Goal: Information Seeking & Learning: Understand process/instructions

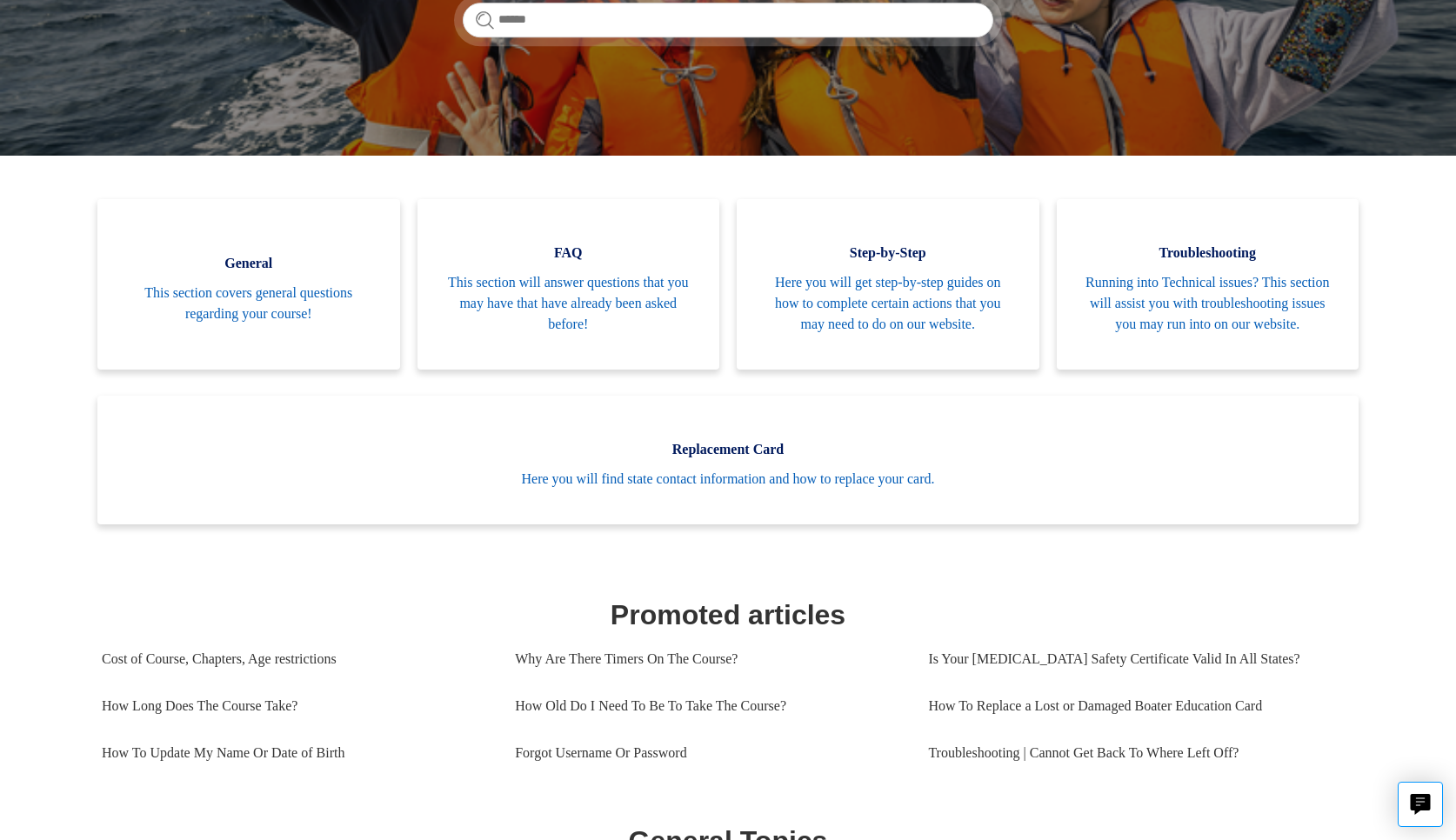
scroll to position [304, 0]
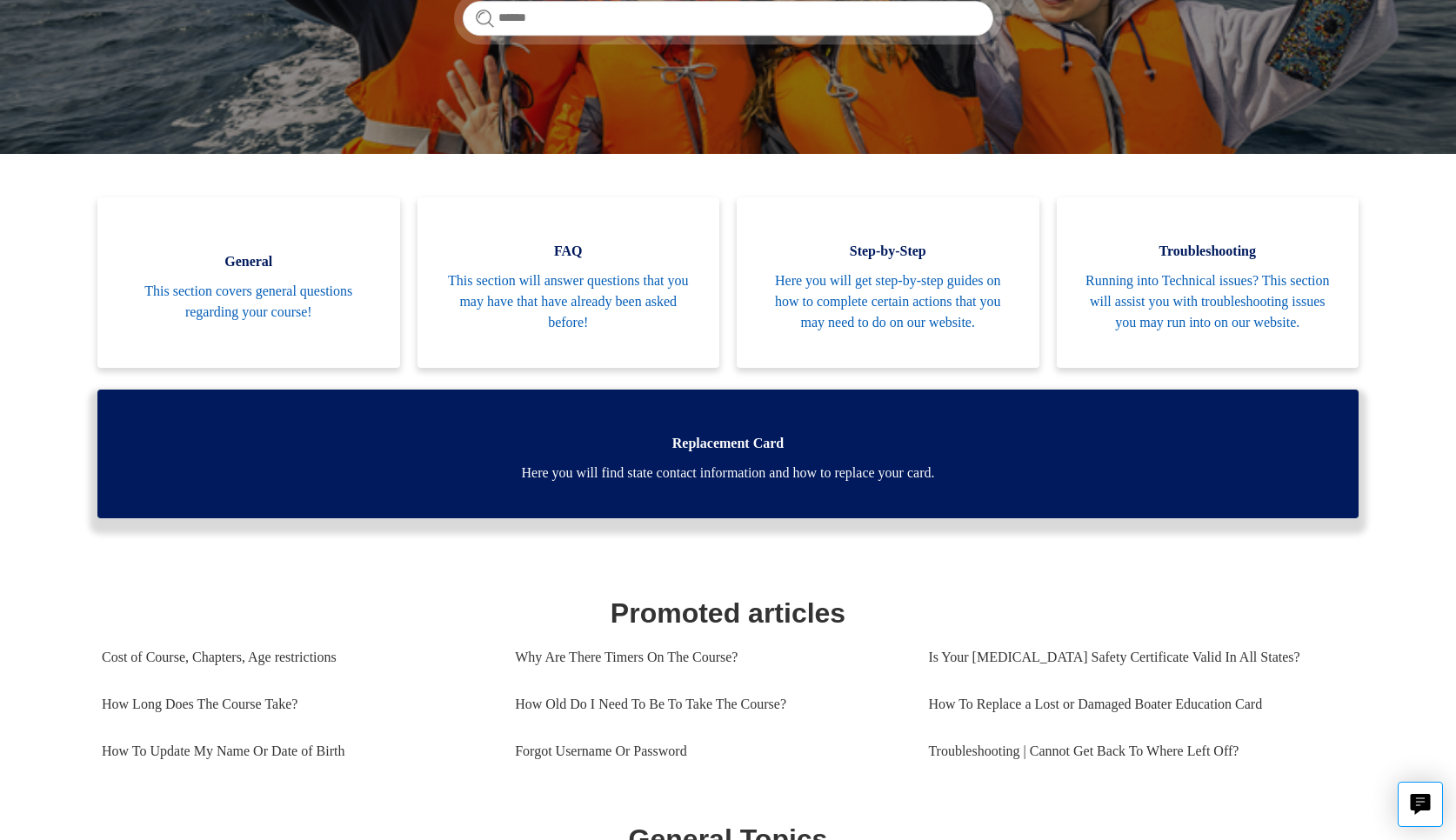
click at [760, 454] on span "Replacement Card" at bounding box center [728, 443] width 1208 height 21
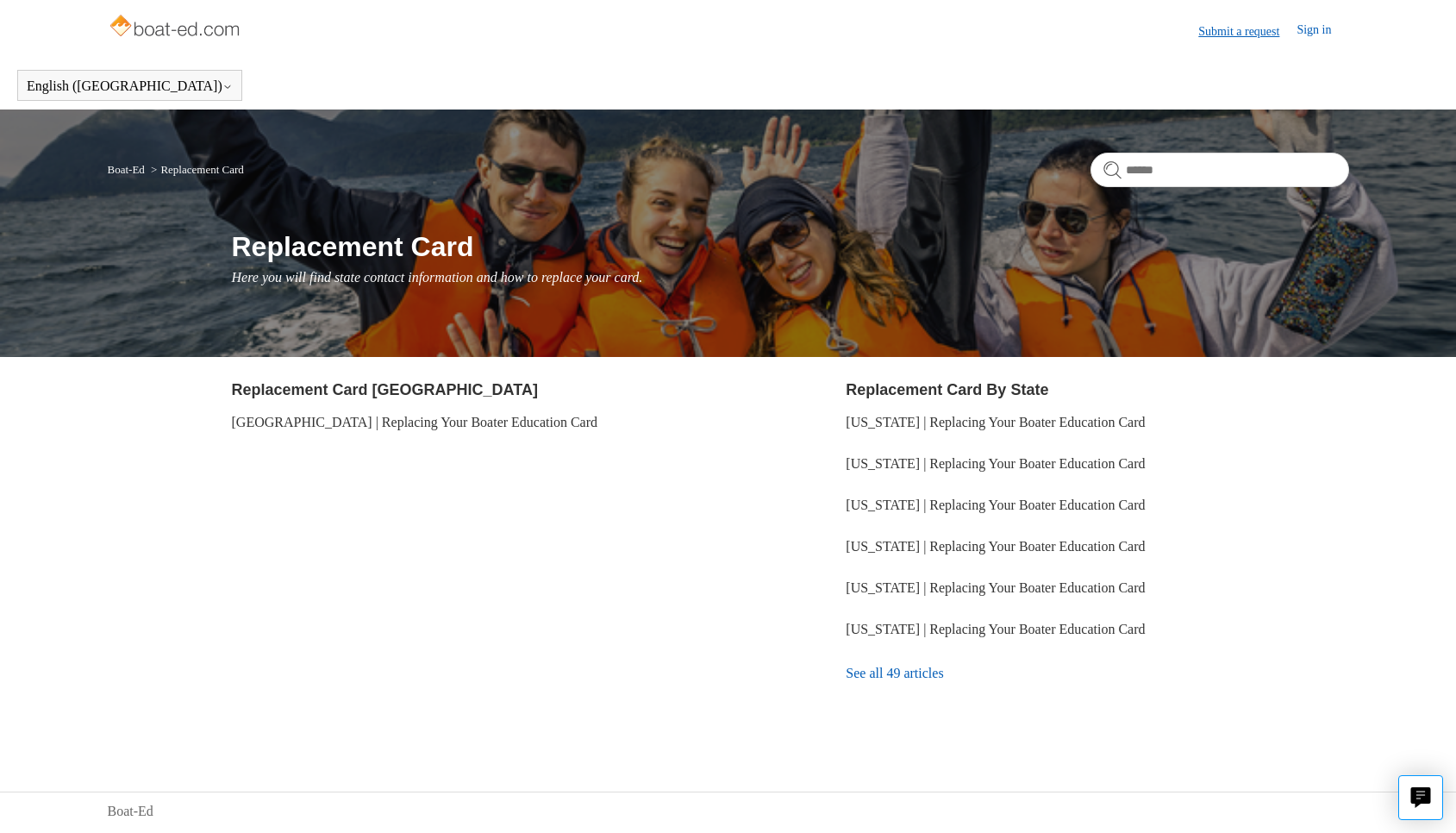
click at [1229, 27] on link "Submit a request" at bounding box center [1246, 31] width 98 height 18
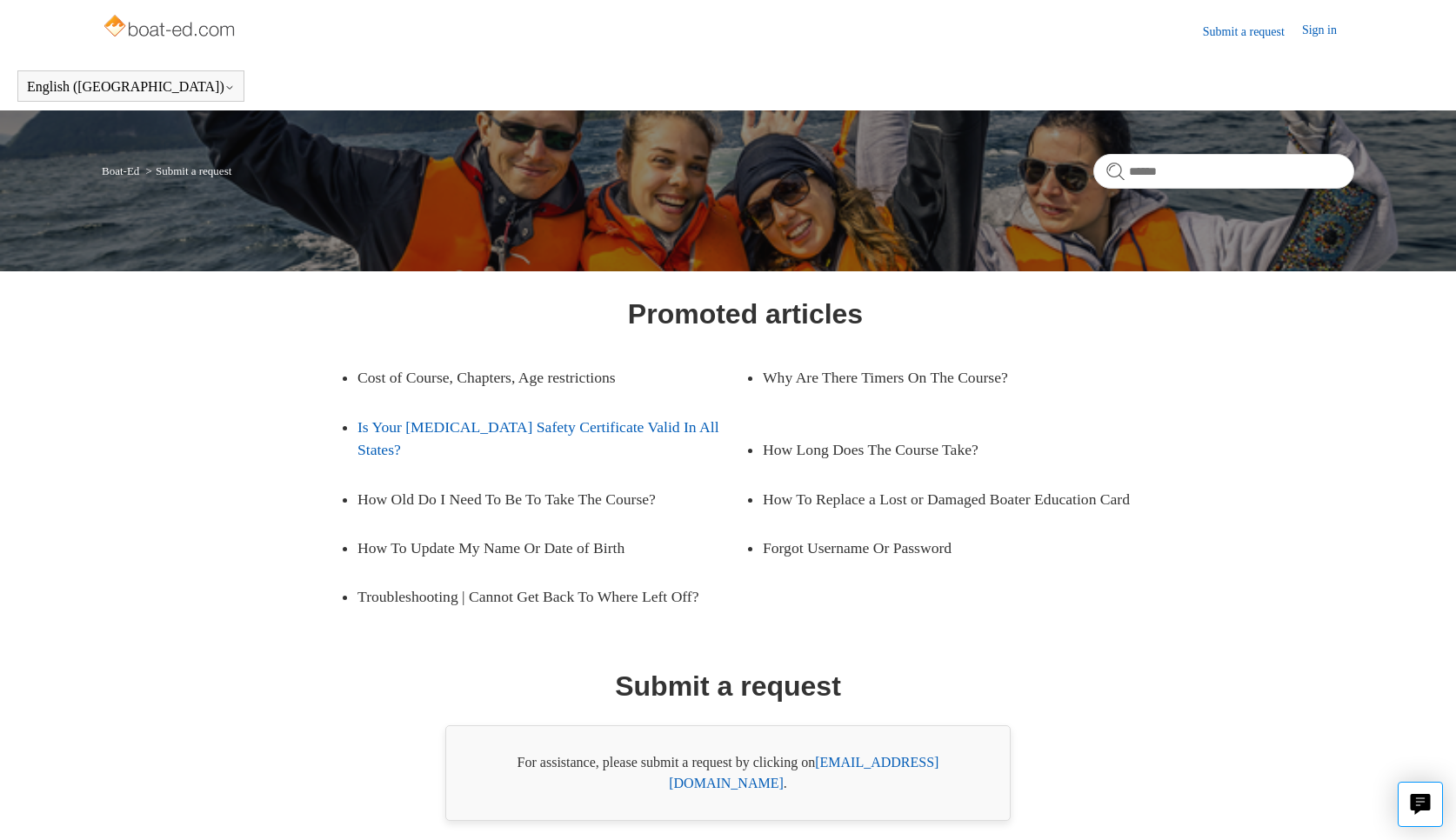
click at [685, 430] on link "Is Your [MEDICAL_DATA] Safety Certificate Valid In All States?" at bounding box center [551, 439] width 388 height 72
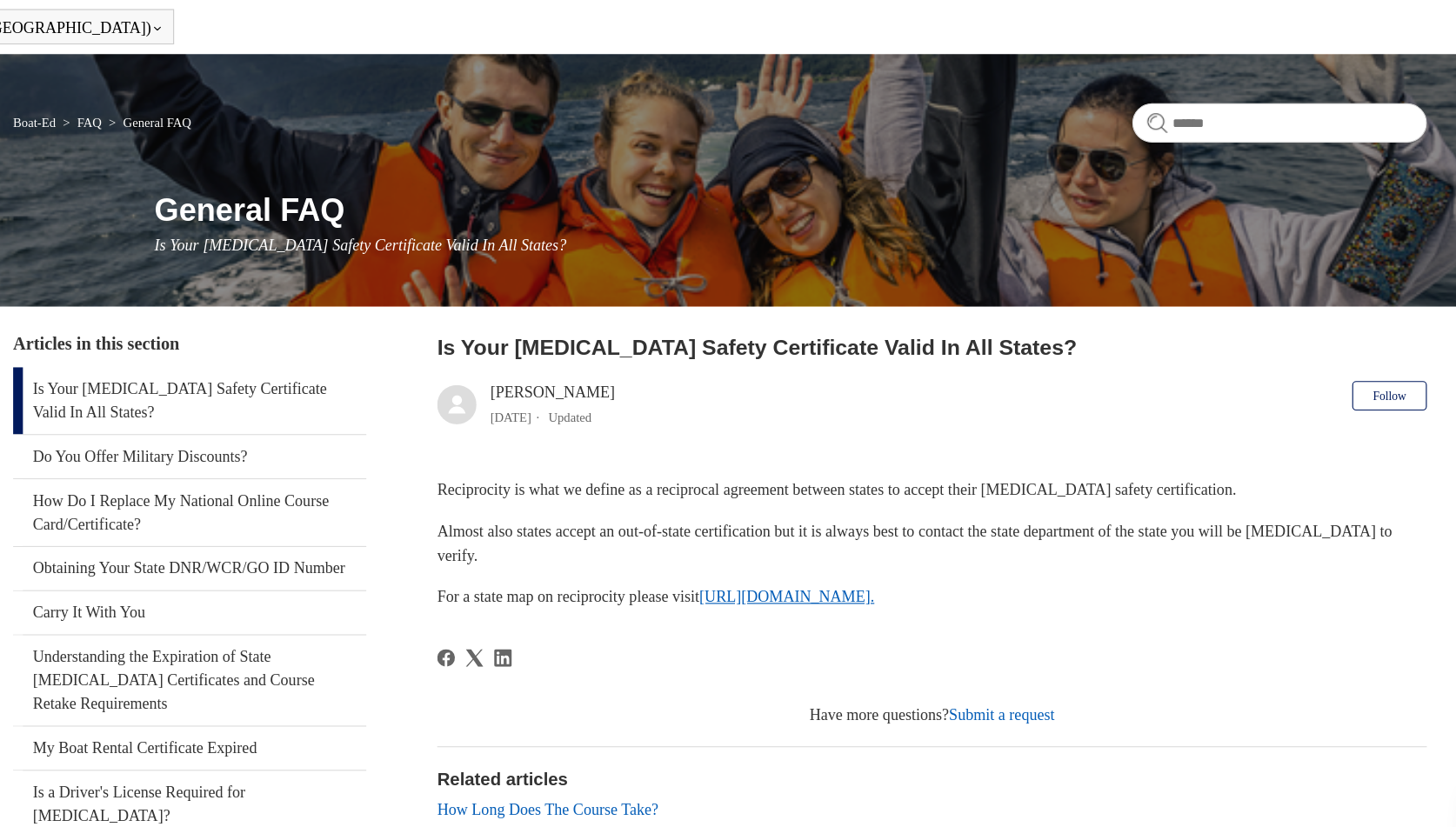
click at [740, 583] on link "https://www.nasbla.org/nasblamain/education/reciprocity." at bounding box center [787, 590] width 155 height 15
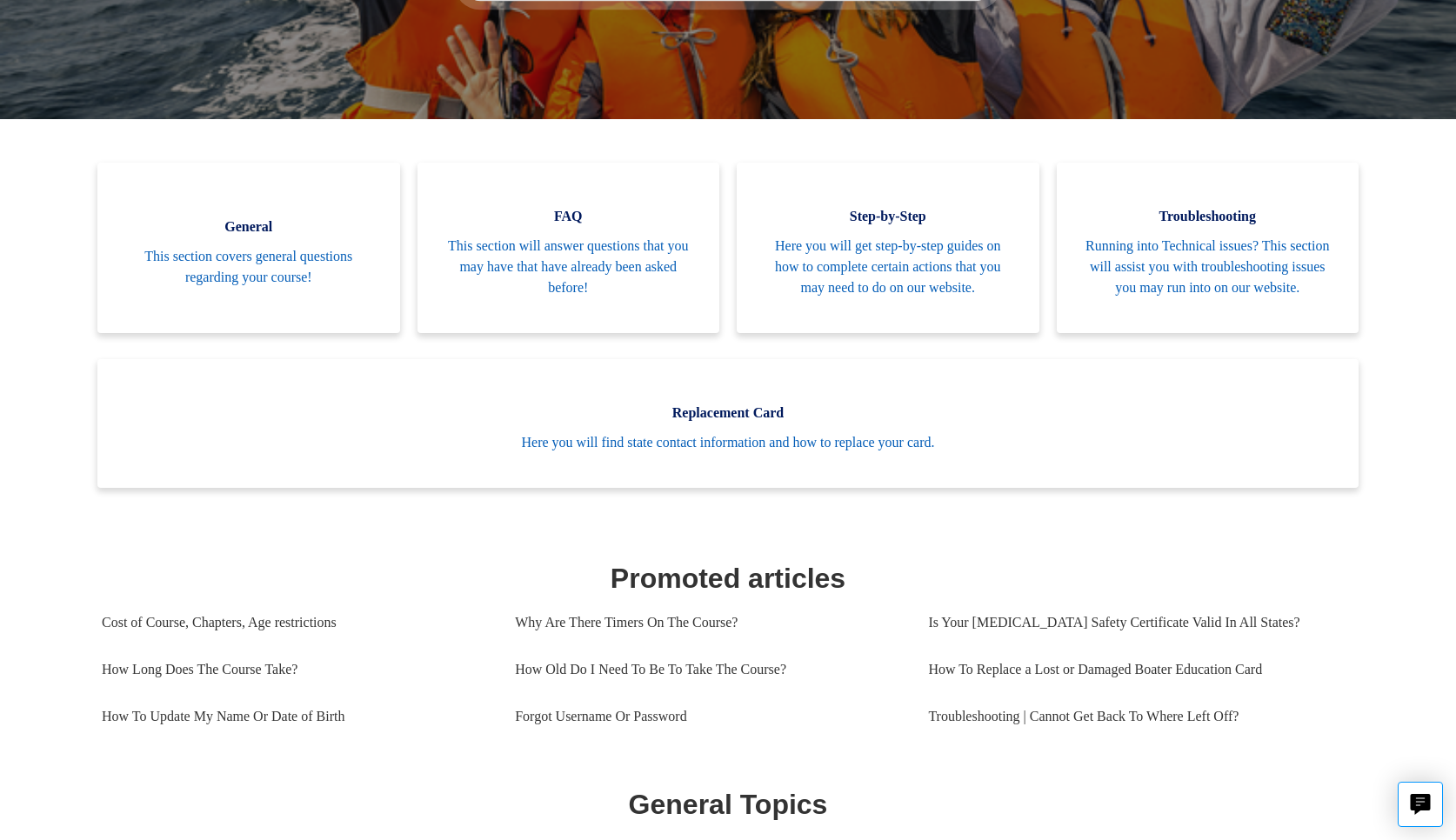
scroll to position [325, 0]
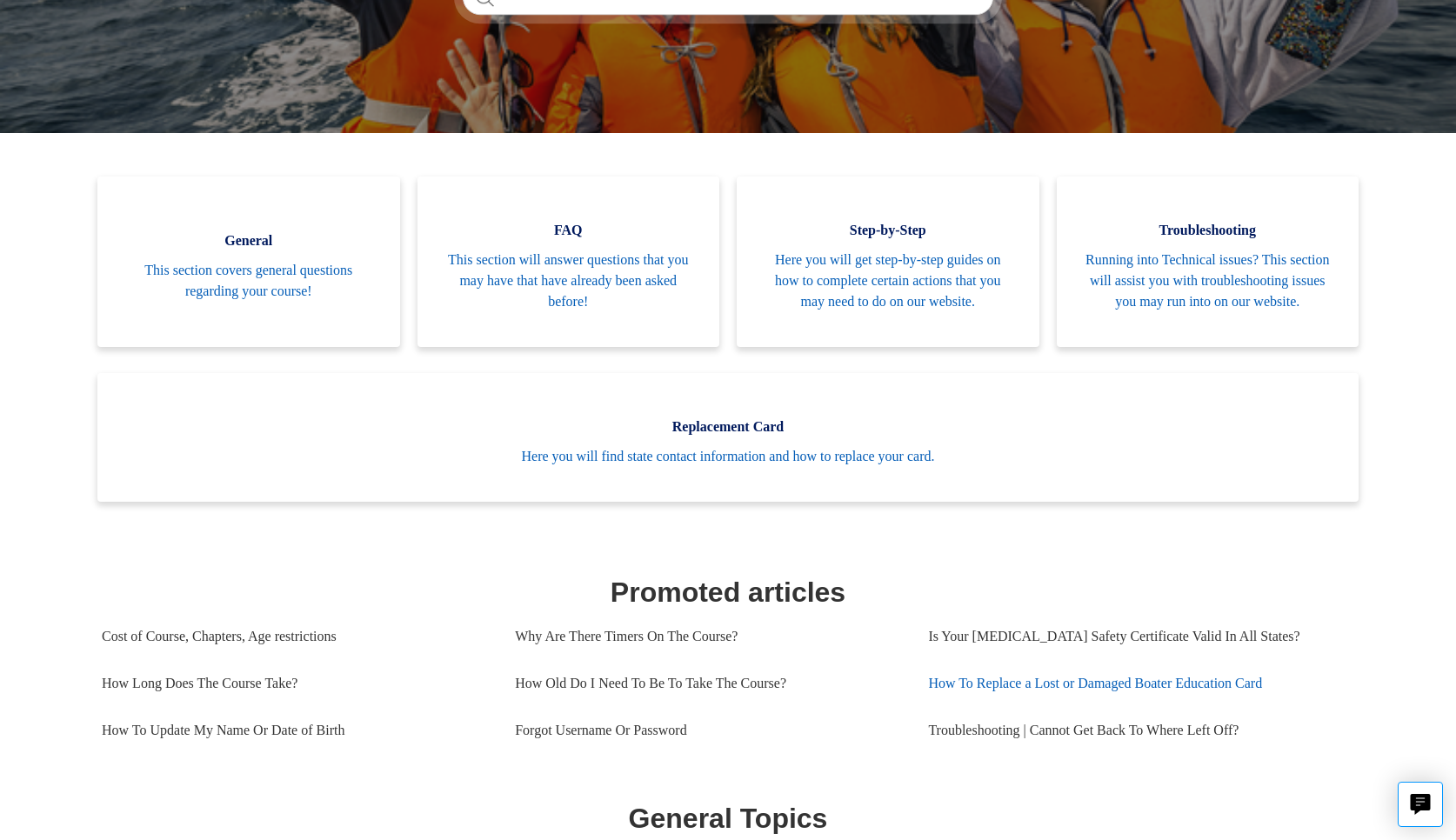
click at [1202, 703] on link "How To Replace a Lost or Damaged Boater Education Card" at bounding box center [1135, 683] width 413 height 47
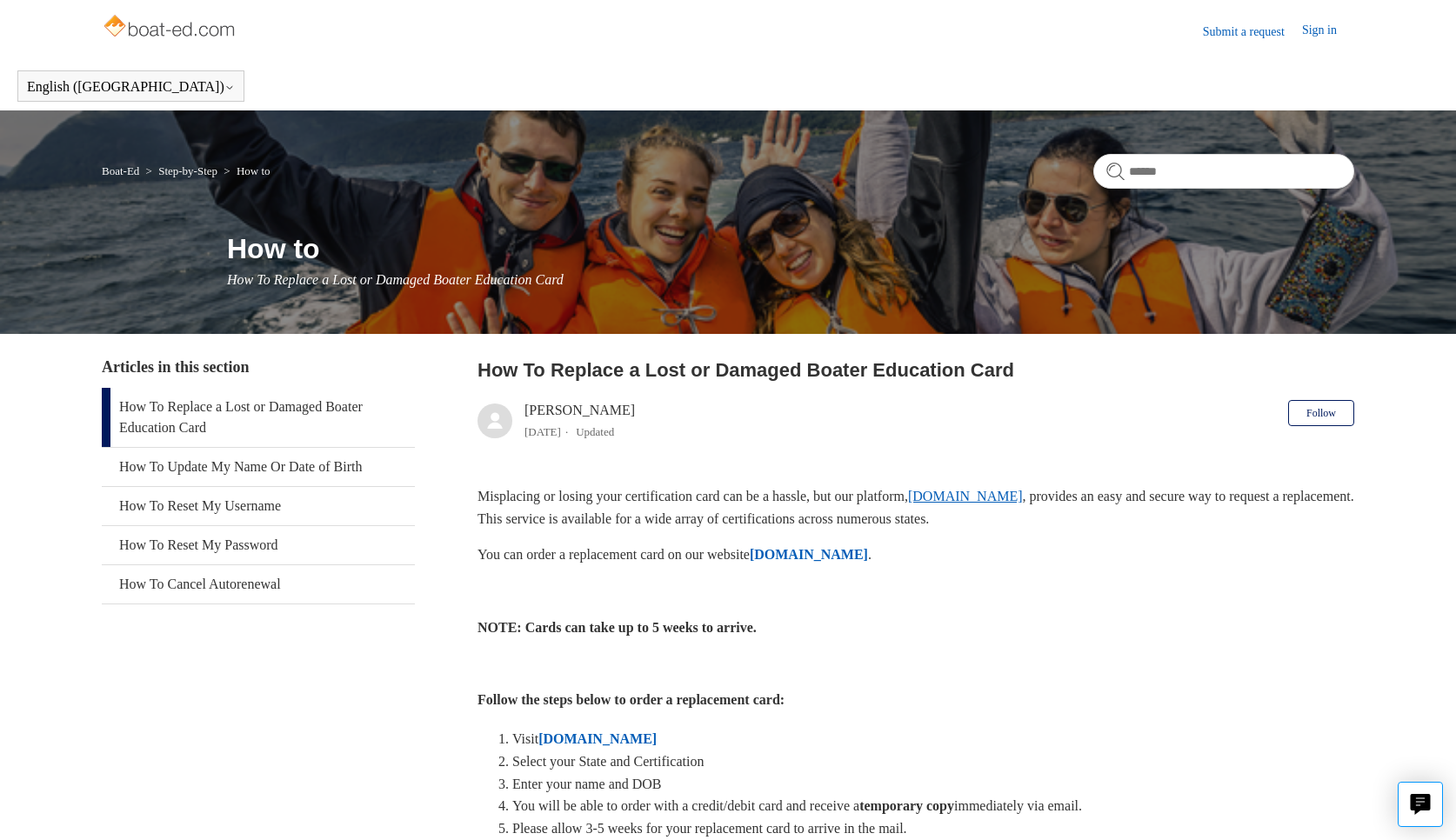
click at [995, 494] on link "[DOMAIN_NAME]" at bounding box center [964, 495] width 115 height 15
